Goal: Entertainment & Leisure: Browse casually

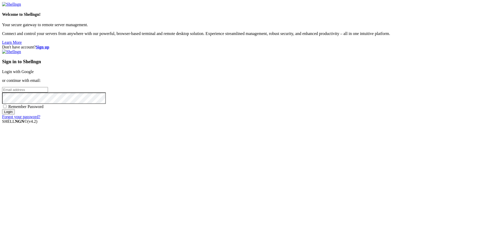
type input "[EMAIL_ADDRESS][DOMAIN_NAME]"
click at [15, 115] on input "Login" at bounding box center [8, 111] width 13 height 5
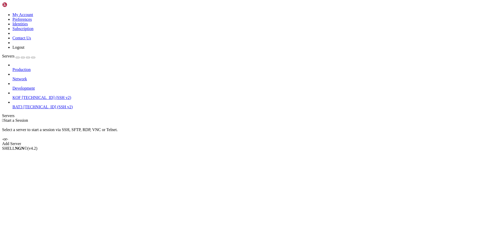
click at [19, 95] on span "KOF" at bounding box center [16, 97] width 8 height 4
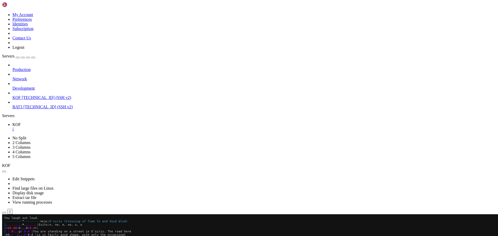
scroll to position [115, 0]
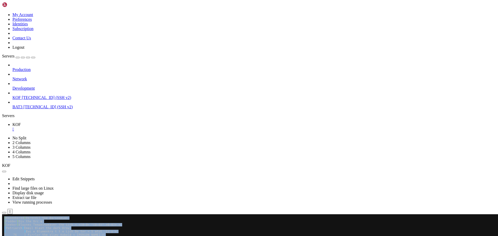
drag, startPoint x: 3, startPoint y: 366, endPoint x: 90, endPoint y: 367, distance: 87.1
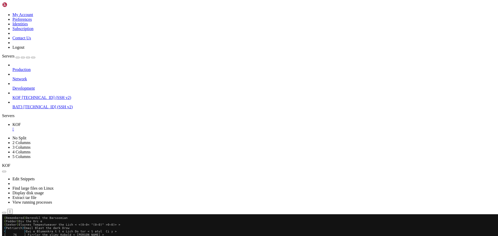
drag, startPoint x: 96, startPoint y: 366, endPoint x: 92, endPoint y: 365, distance: 5.0
drag, startPoint x: 91, startPoint y: 365, endPoint x: 4, endPoint y: 366, distance: 86.9
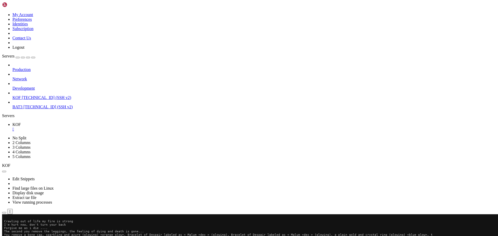
scroll to position [2, 1]
